Goal: Navigation & Orientation: Find specific page/section

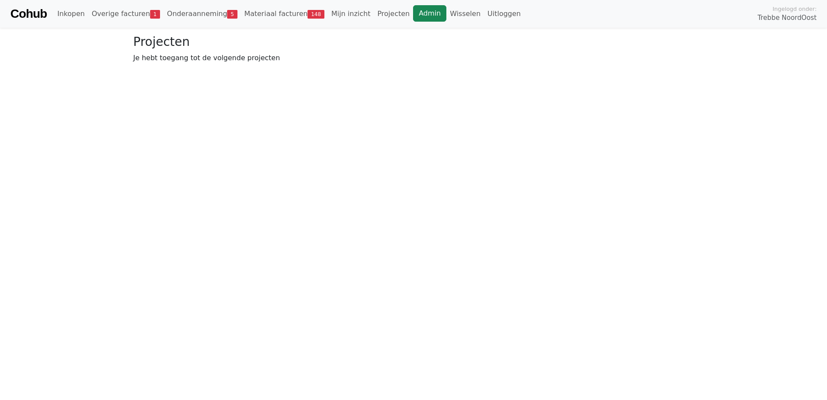
click at [413, 15] on link "Admin" at bounding box center [429, 13] width 33 height 16
click at [446, 13] on link "Wisselen" at bounding box center [465, 13] width 38 height 17
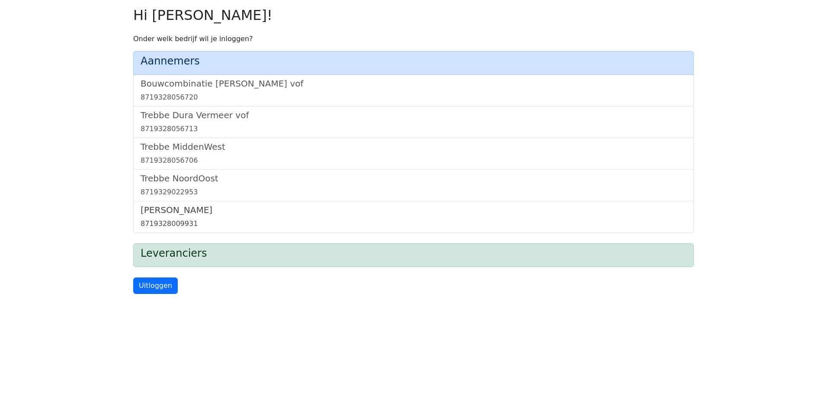
click at [164, 212] on h5 "Trebbe Wonen" at bounding box center [414, 210] width 546 height 10
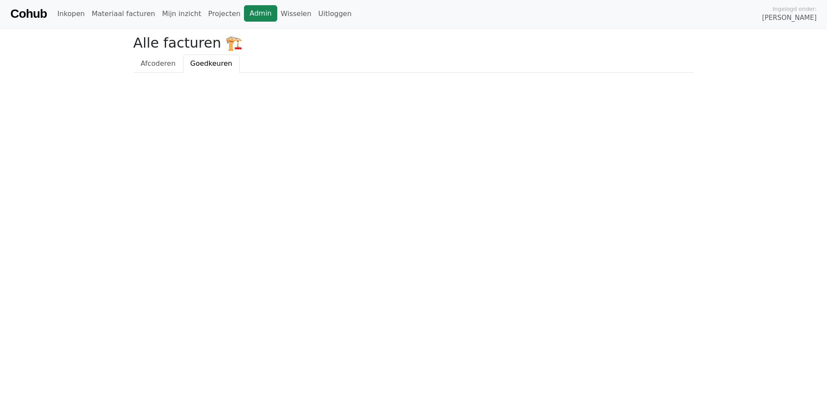
click at [244, 16] on link "Admin" at bounding box center [260, 13] width 33 height 16
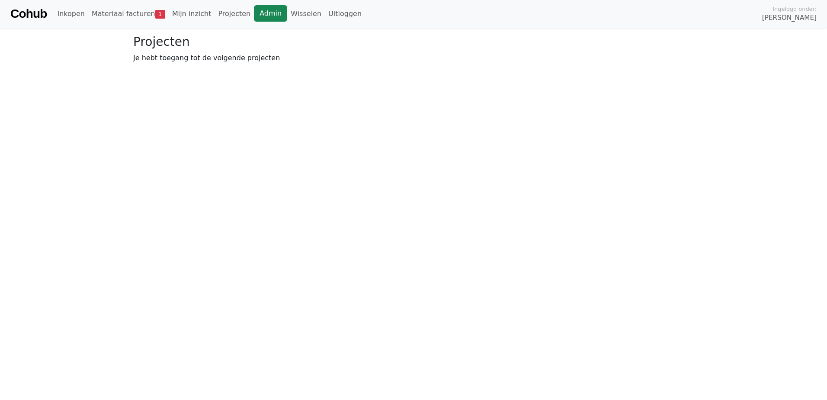
click at [256, 13] on link "Admin" at bounding box center [270, 13] width 33 height 16
click at [287, 17] on link "Wisselen" at bounding box center [306, 13] width 38 height 17
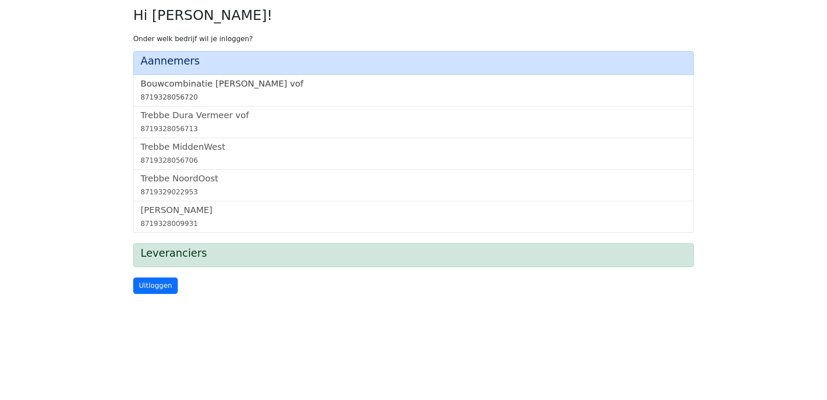
click at [213, 82] on h5 "Bouwcombinatie Trebbe De Nijs vof" at bounding box center [414, 83] width 546 height 10
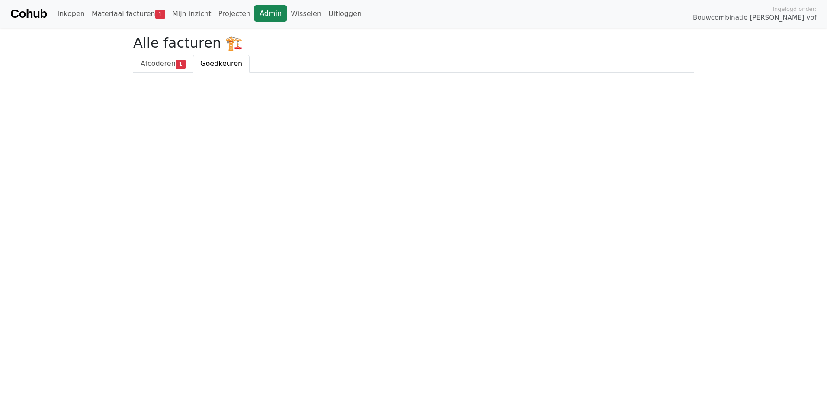
click at [256, 13] on link "Admin" at bounding box center [270, 13] width 33 height 16
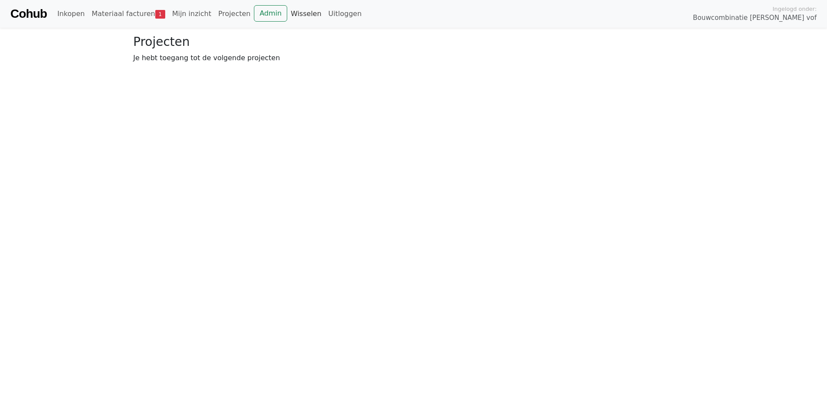
click at [287, 15] on link "Wisselen" at bounding box center [306, 13] width 38 height 17
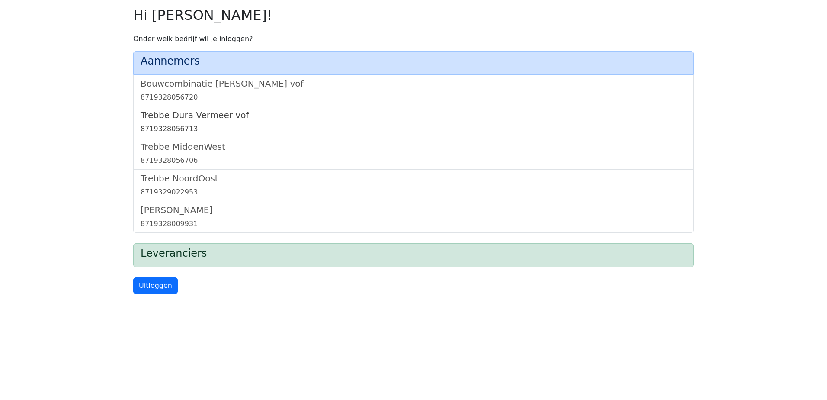
click at [189, 111] on h5 "Trebbe Dura Vermeer vof" at bounding box center [414, 115] width 546 height 10
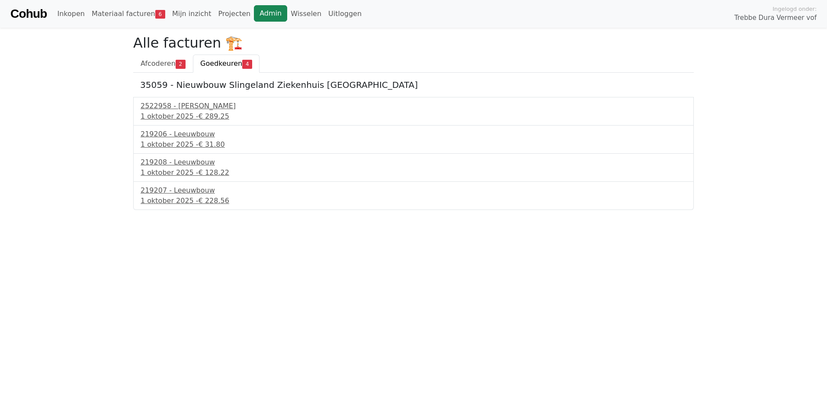
click at [259, 11] on link "Admin" at bounding box center [270, 13] width 33 height 16
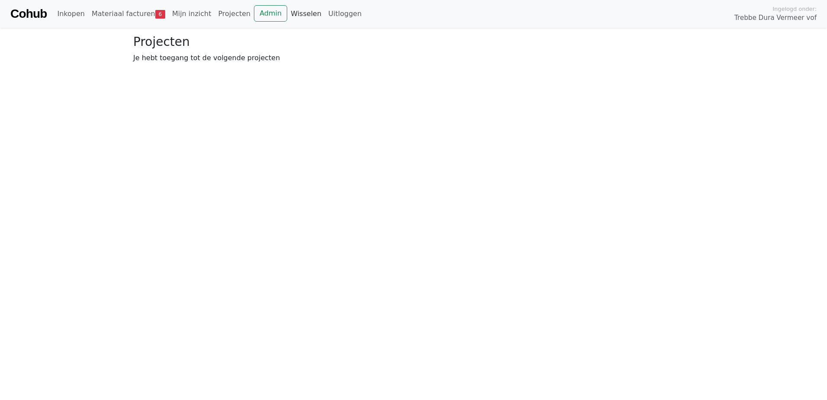
click at [287, 13] on link "Wisselen" at bounding box center [306, 13] width 38 height 17
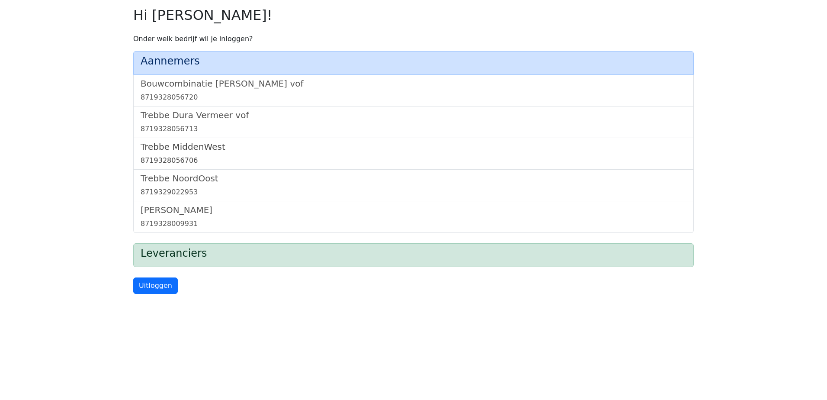
click at [201, 140] on div "Trebbe MiddenWest 8719328056706" at bounding box center [413, 154] width 560 height 32
click at [198, 143] on h5 "Trebbe MiddenWest" at bounding box center [414, 146] width 546 height 10
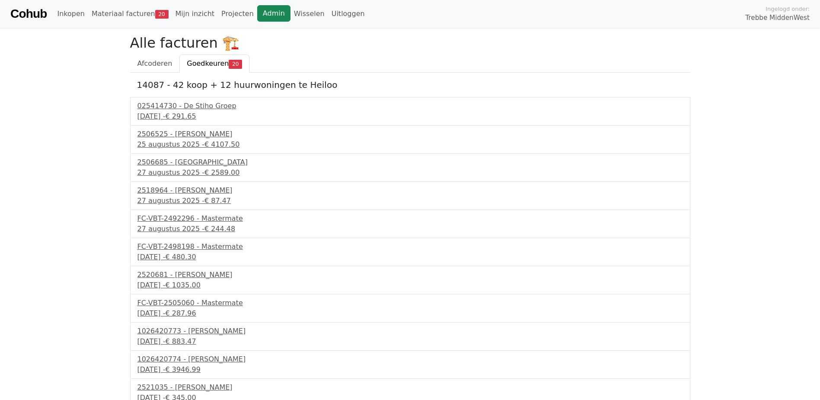
click at [260, 10] on link "Admin" at bounding box center [273, 13] width 33 height 16
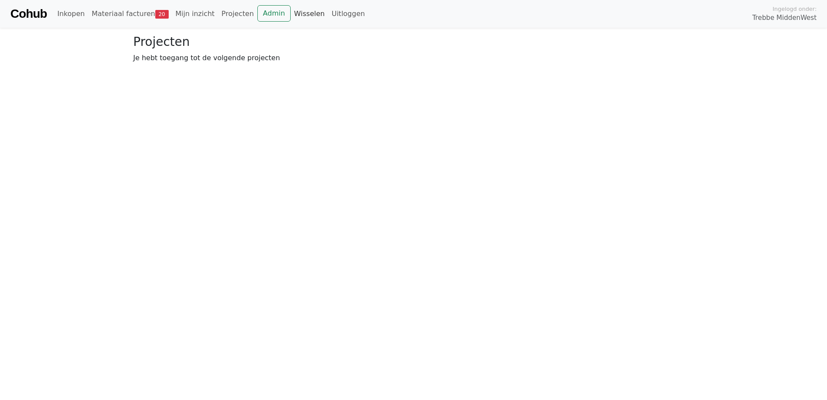
click at [291, 16] on link "Wisselen" at bounding box center [310, 13] width 38 height 17
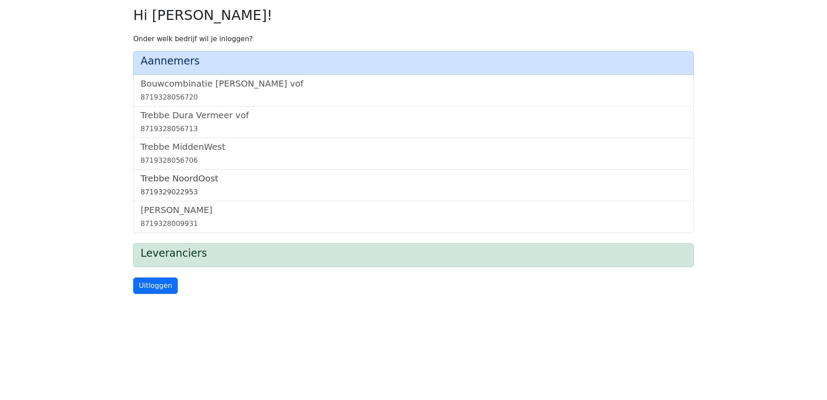
click at [185, 178] on h5 "Trebbe NoordOost" at bounding box center [414, 178] width 546 height 10
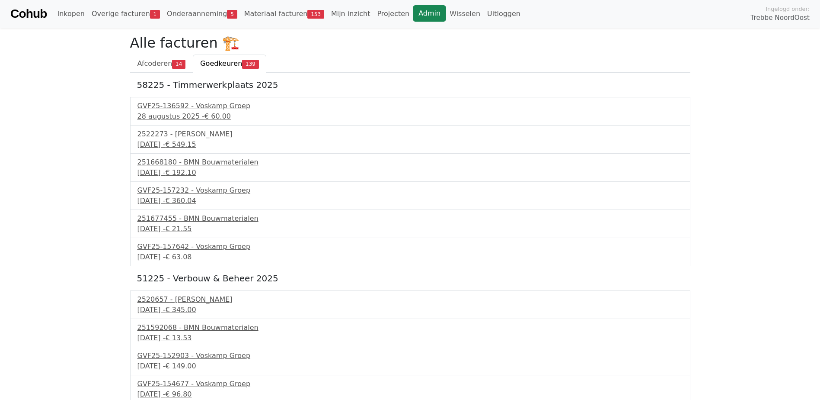
click at [413, 16] on link "Admin" at bounding box center [429, 13] width 33 height 16
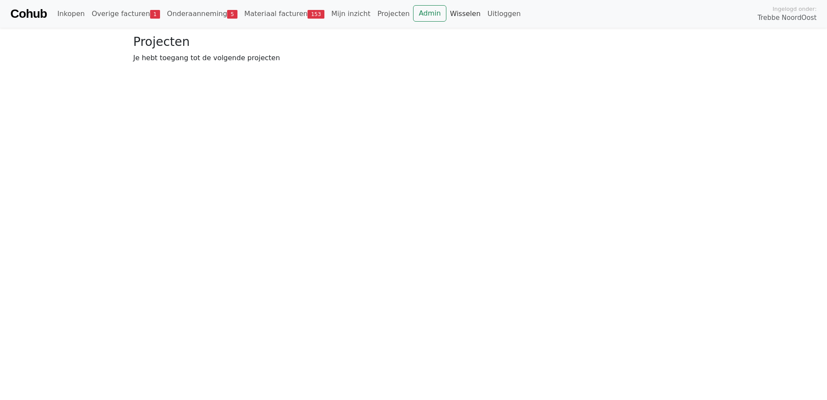
click at [446, 11] on link "Wisselen" at bounding box center [465, 13] width 38 height 17
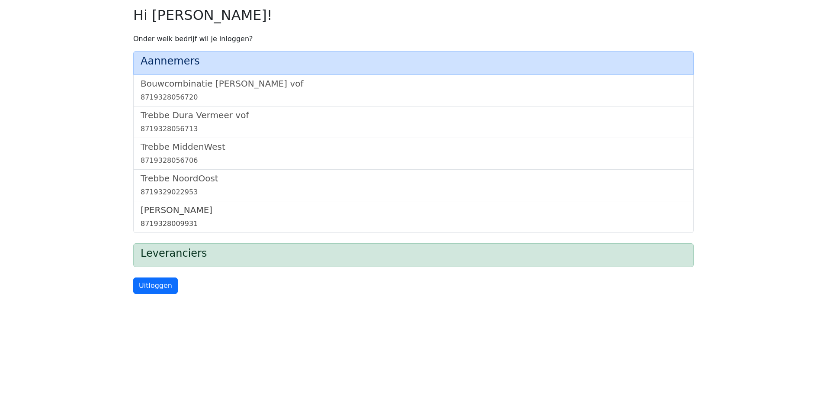
click at [167, 207] on h5 "[PERSON_NAME]" at bounding box center [414, 210] width 546 height 10
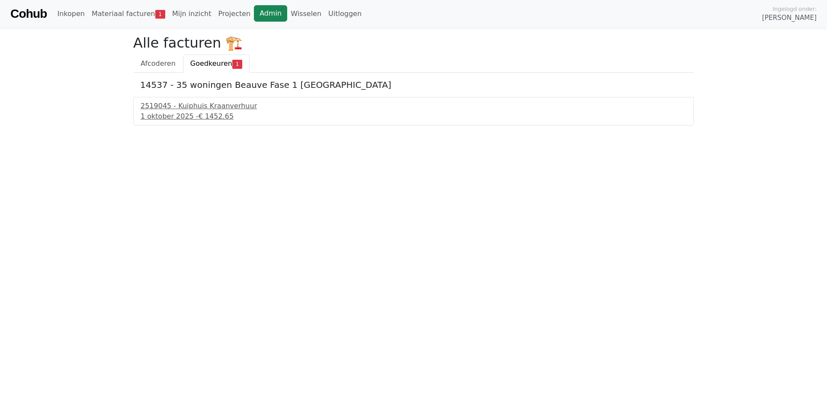
click at [254, 11] on link "Admin" at bounding box center [270, 13] width 33 height 16
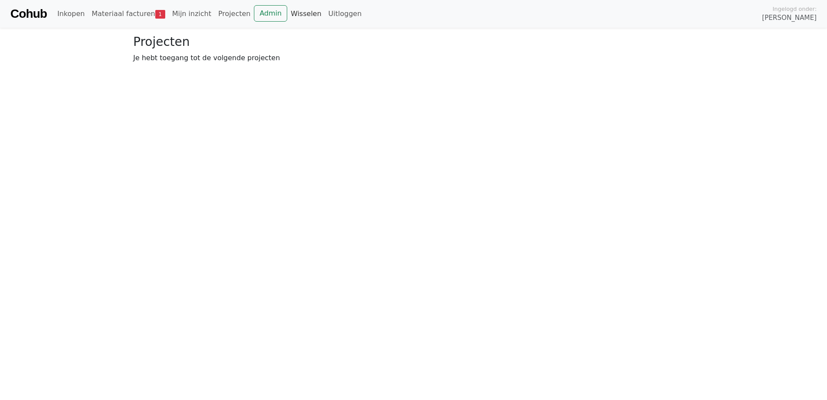
click at [287, 15] on link "Wisselen" at bounding box center [306, 13] width 38 height 17
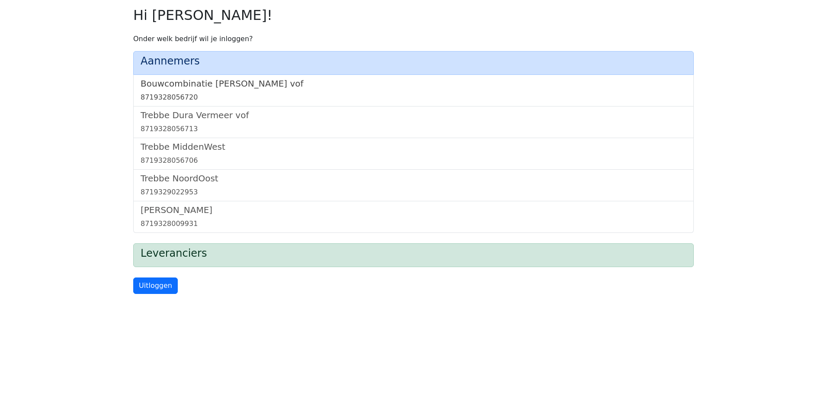
click at [237, 87] on h5 "Bouwcombinatie Trebbe De Nijs vof" at bounding box center [414, 83] width 546 height 10
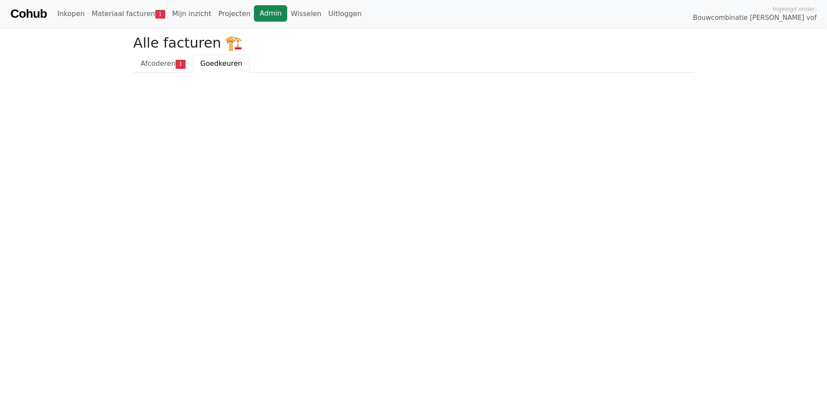
click at [254, 17] on link "Admin" at bounding box center [270, 13] width 33 height 16
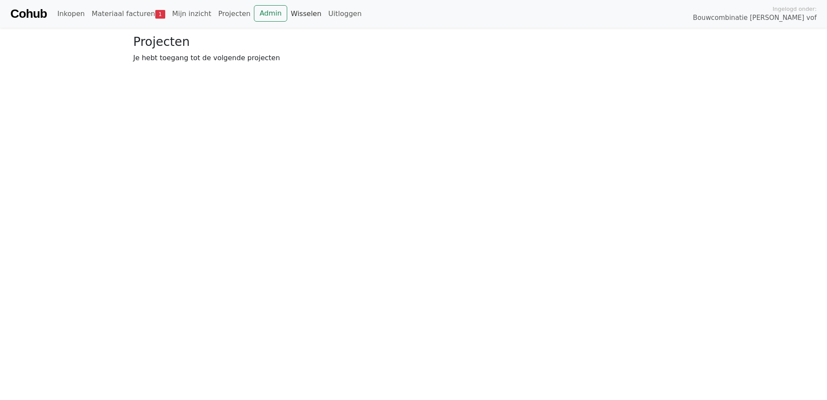
click at [287, 15] on link "Wisselen" at bounding box center [306, 13] width 38 height 17
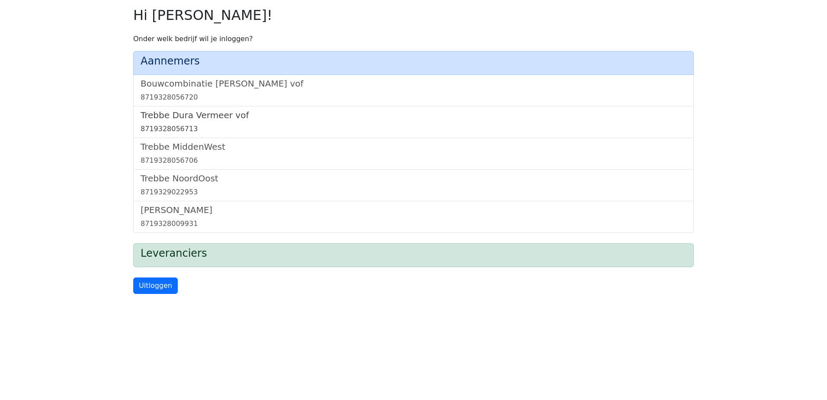
click at [198, 116] on h5 "Trebbe Dura Vermeer vof" at bounding box center [414, 115] width 546 height 10
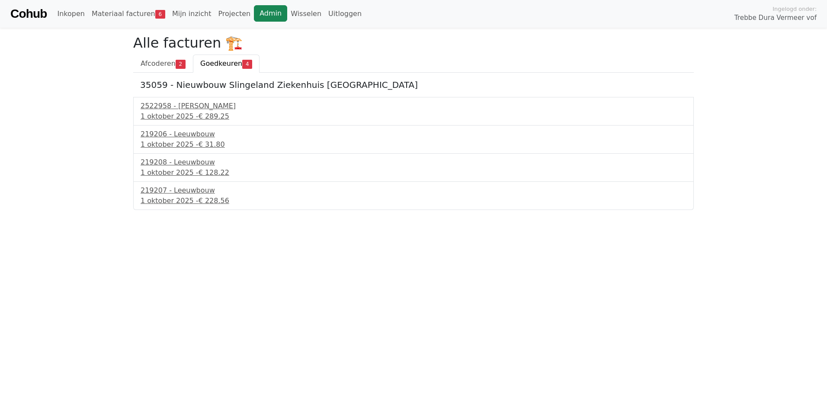
click at [254, 11] on link "Admin" at bounding box center [270, 13] width 33 height 16
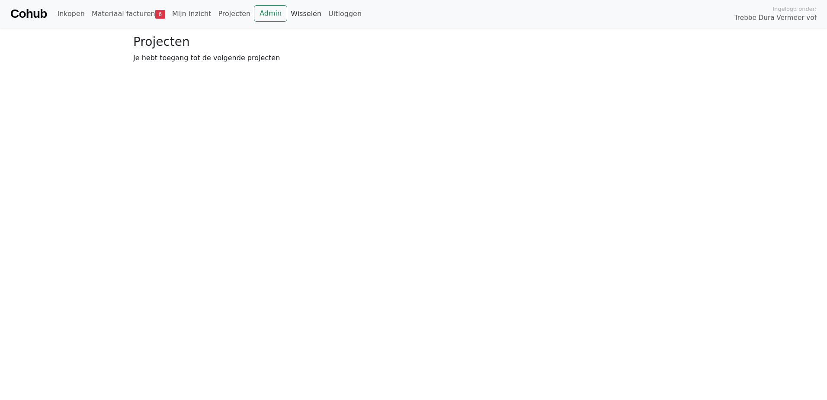
click at [292, 13] on link "Wisselen" at bounding box center [306, 13] width 38 height 17
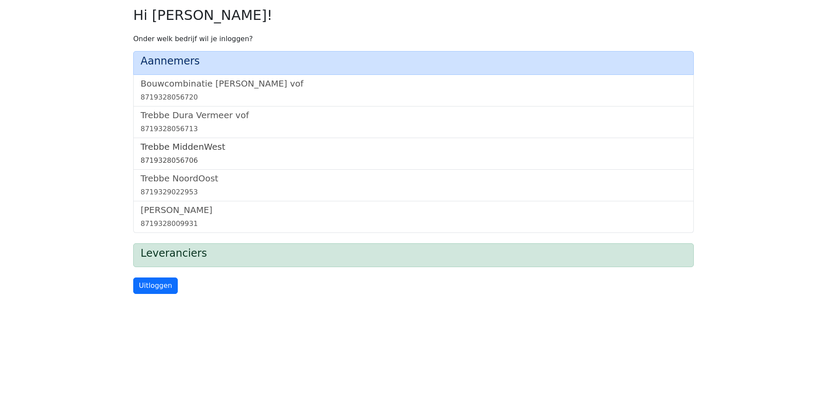
click at [200, 150] on h5 "Trebbe MiddenWest" at bounding box center [414, 146] width 546 height 10
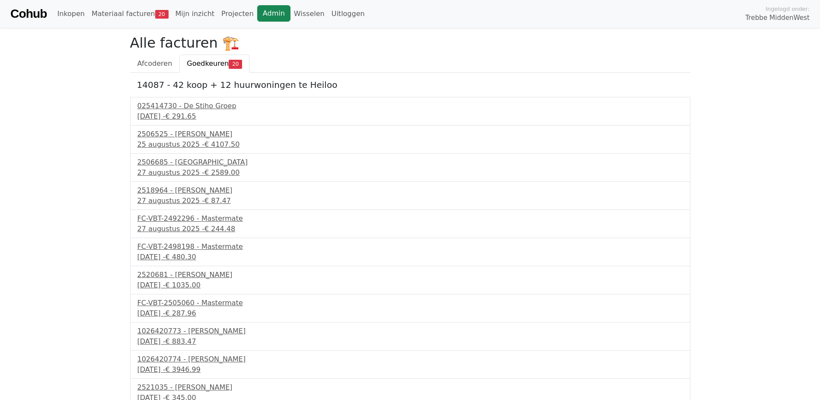
click at [257, 15] on link "Admin" at bounding box center [273, 13] width 33 height 16
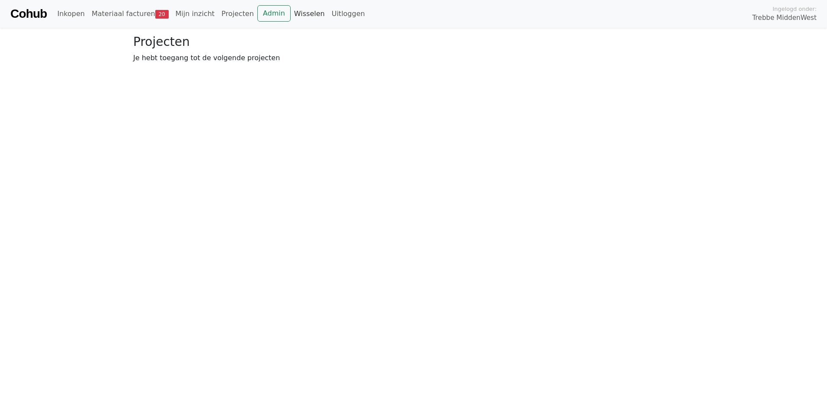
click at [291, 9] on link "Wisselen" at bounding box center [310, 13] width 38 height 17
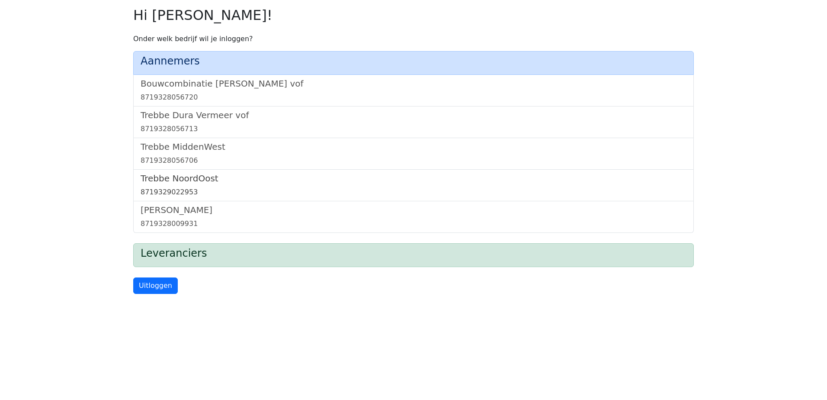
click at [188, 177] on h5 "Trebbe NoordOost" at bounding box center [414, 178] width 546 height 10
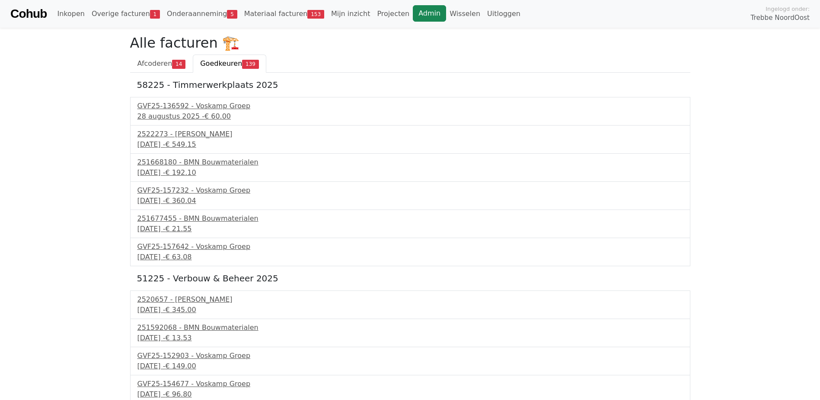
click at [413, 13] on link "Admin" at bounding box center [429, 13] width 33 height 16
